Goal: Use online tool/utility: Utilize a website feature to perform a specific function

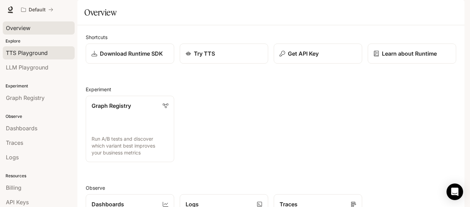
click at [30, 56] on span "TTS Playground" at bounding box center [27, 53] width 42 height 8
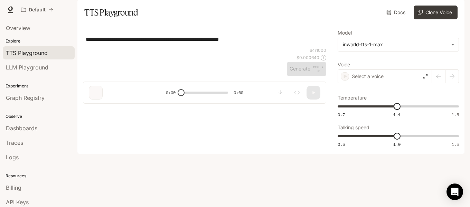
type textarea "**********"
type input "***"
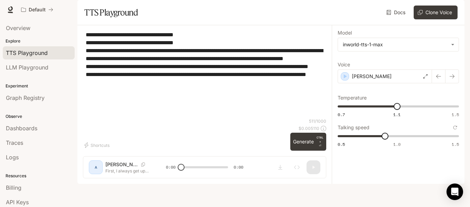
drag, startPoint x: 143, startPoint y: 125, endPoint x: 58, endPoint y: 48, distance: 114.6
click at [77, 48] on main "**********" at bounding box center [270, 92] width 387 height 184
paste textarea "**********"
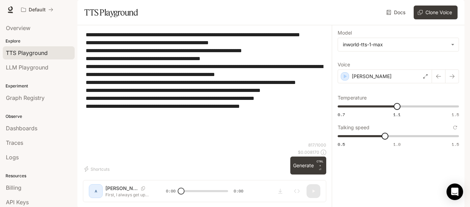
click at [280, 142] on textarea "**********" at bounding box center [205, 86] width 238 height 111
type textarea "**********"
click at [426, 83] on div "[PERSON_NAME]" at bounding box center [385, 77] width 94 height 14
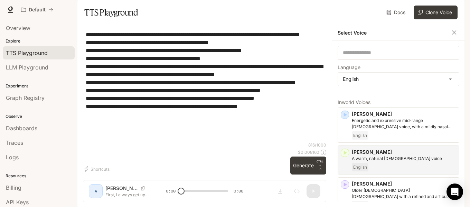
scroll to position [35, 0]
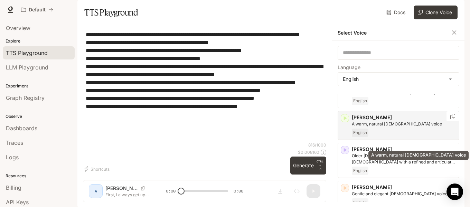
click at [396, 127] on p "A warm, natural [DEMOGRAPHIC_DATA] voice" at bounding box center [404, 124] width 104 height 6
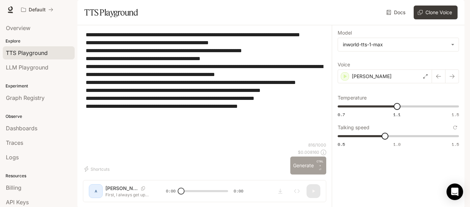
click at [306, 175] on button "Generate CTRL + ⏎" at bounding box center [308, 166] width 36 height 18
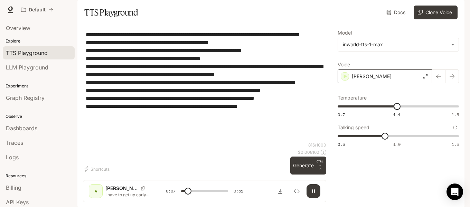
click at [376, 83] on div "[PERSON_NAME]" at bounding box center [385, 77] width 94 height 14
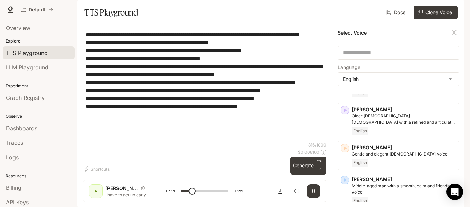
scroll to position [80, 0]
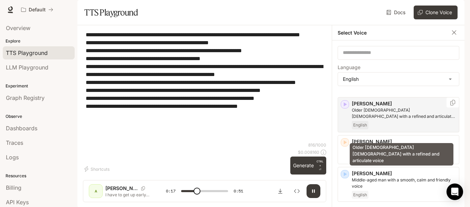
click at [393, 120] on p "Older [DEMOGRAPHIC_DATA] [DEMOGRAPHIC_DATA] with a refined and articulate voice" at bounding box center [404, 113] width 104 height 12
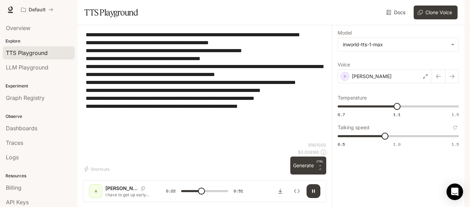
click at [313, 188] on icon "button" at bounding box center [314, 191] width 6 height 6
click at [372, 83] on div "[PERSON_NAME]" at bounding box center [385, 77] width 94 height 14
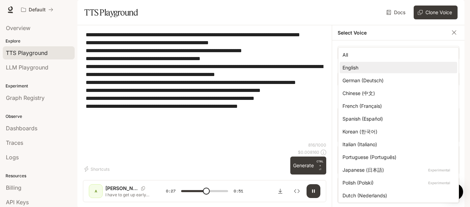
click at [372, 96] on body "**********" at bounding box center [235, 103] width 470 height 207
click at [326, 31] on div at bounding box center [235, 103] width 470 height 207
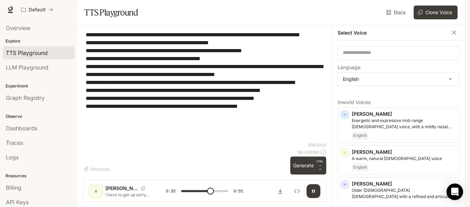
click at [362, 36] on h6 "Select Voice" at bounding box center [352, 32] width 29 height 7
click at [374, 56] on input "text" at bounding box center [398, 52] width 121 height 7
click at [456, 36] on icon "button" at bounding box center [454, 32] width 7 height 7
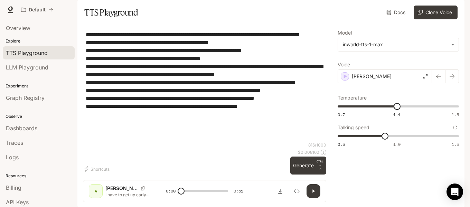
click at [118, 192] on p "I have to get up early, although I enjoy seeing the sun rise over the Cotopaxi …" at bounding box center [127, 195] width 44 height 6
click at [379, 83] on div "[PERSON_NAME]" at bounding box center [385, 77] width 94 height 14
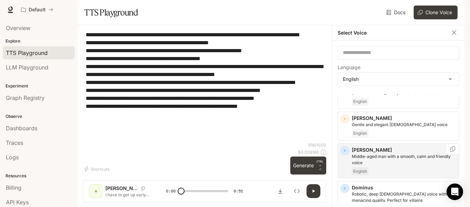
scroll to position [35, 0]
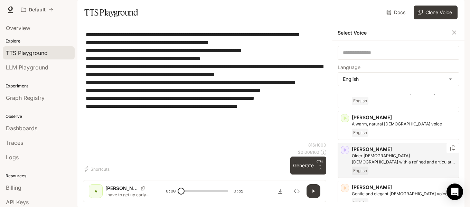
click at [375, 153] on p "[PERSON_NAME]" at bounding box center [404, 149] width 104 height 7
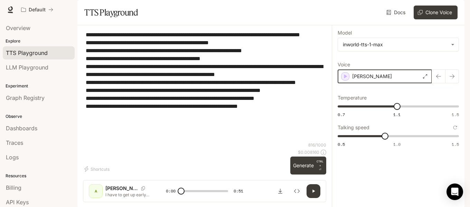
click at [349, 80] on div "button" at bounding box center [346, 77] width 8 height 8
click at [345, 78] on icon "button" at bounding box center [345, 76] width 3 height 4
drag, startPoint x: 387, startPoint y: 156, endPoint x: 381, endPoint y: 158, distance: 6.7
click at [382, 140] on span "0.9" at bounding box center [385, 136] width 7 height 7
click at [94, 187] on div "A" at bounding box center [95, 191] width 11 height 11
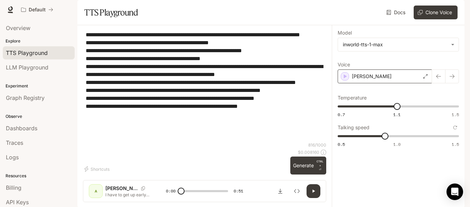
click at [161, 193] on div "A [PERSON_NAME] I have to get up early, although I enjoy seeing the sun rise ov…" at bounding box center [204, 191] width 243 height 22
click at [372, 83] on div "[PERSON_NAME]" at bounding box center [385, 77] width 94 height 14
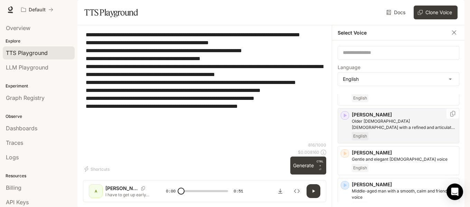
scroll to position [207, 0]
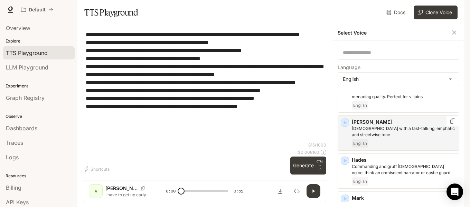
click at [364, 126] on p "[PERSON_NAME]" at bounding box center [404, 122] width 104 height 7
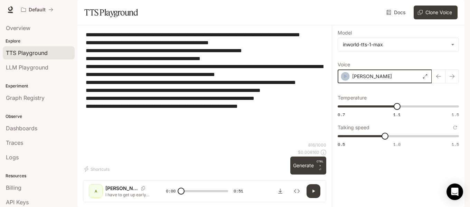
click at [346, 80] on icon "button" at bounding box center [345, 76] width 7 height 7
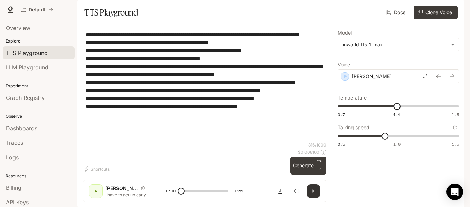
click at [313, 190] on icon "button" at bounding box center [314, 191] width 2 height 3
drag, startPoint x: 313, startPoint y: 185, endPoint x: 322, endPoint y: 174, distance: 13.5
click at [314, 190] on icon "button" at bounding box center [313, 191] width 3 height 3
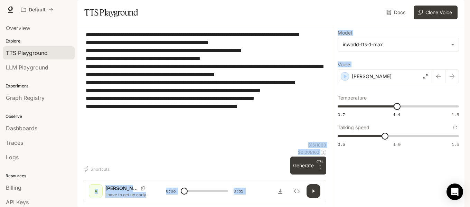
drag, startPoint x: 353, startPoint y: 97, endPoint x: 222, endPoint y: 172, distance: 151.3
click at [222, 172] on div "**********" at bounding box center [270, 116] width 387 height 183
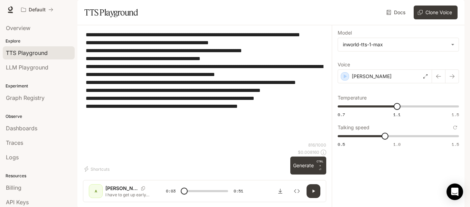
click at [223, 171] on div "Shortcuts 816 / 1000 $ 0.008160 Generate CTRL + ⏎" at bounding box center [204, 158] width 243 height 33
click at [358, 83] on div "[PERSON_NAME]" at bounding box center [385, 77] width 94 height 14
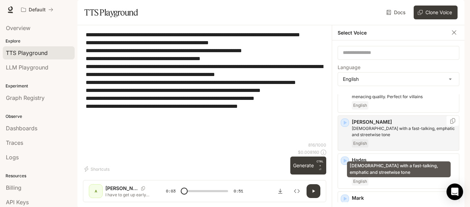
click at [368, 138] on p "[DEMOGRAPHIC_DATA] with a fast-talking, emphatic and streetwise tone" at bounding box center [404, 132] width 104 height 12
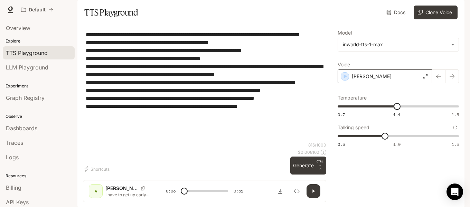
click at [425, 78] on icon at bounding box center [426, 76] width 4 height 4
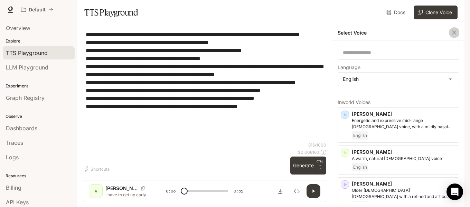
click at [453, 36] on icon "button" at bounding box center [454, 32] width 7 height 7
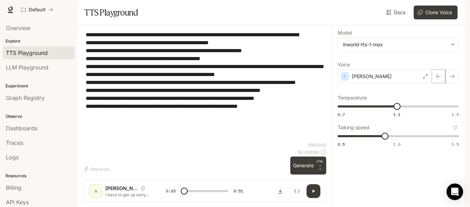
click at [438, 78] on icon "button" at bounding box center [438, 76] width 5 height 4
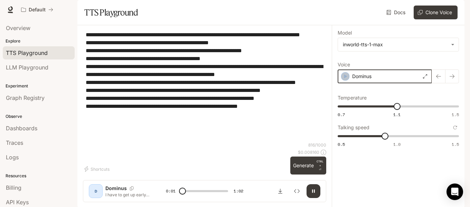
click at [347, 80] on icon "button" at bounding box center [345, 76] width 7 height 7
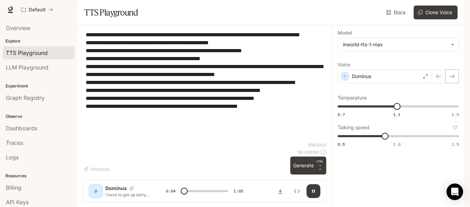
click at [448, 83] on button "button" at bounding box center [452, 77] width 14 height 14
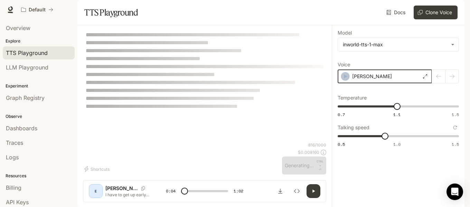
click at [346, 80] on icon "button" at bounding box center [345, 76] width 7 height 7
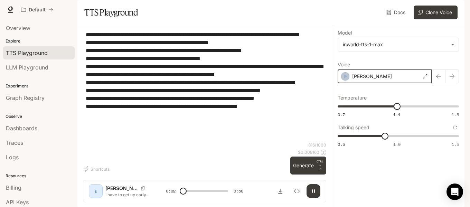
click at [346, 80] on icon "button" at bounding box center [345, 76] width 7 height 7
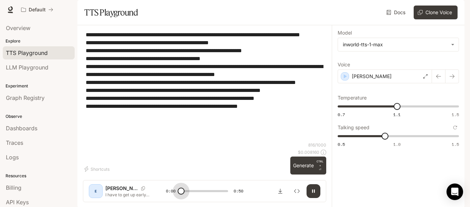
drag, startPoint x: 187, startPoint y: 187, endPoint x: 160, endPoint y: 185, distance: 27.1
click at [160, 185] on div "E [PERSON_NAME] have to get up early, although I enjoy seeing the sun rise over…" at bounding box center [205, 191] width 232 height 14
click at [281, 188] on icon "Download audio" at bounding box center [281, 191] width 6 height 6
type input "****"
